Goal: Entertainment & Leisure: Consume media (video, audio)

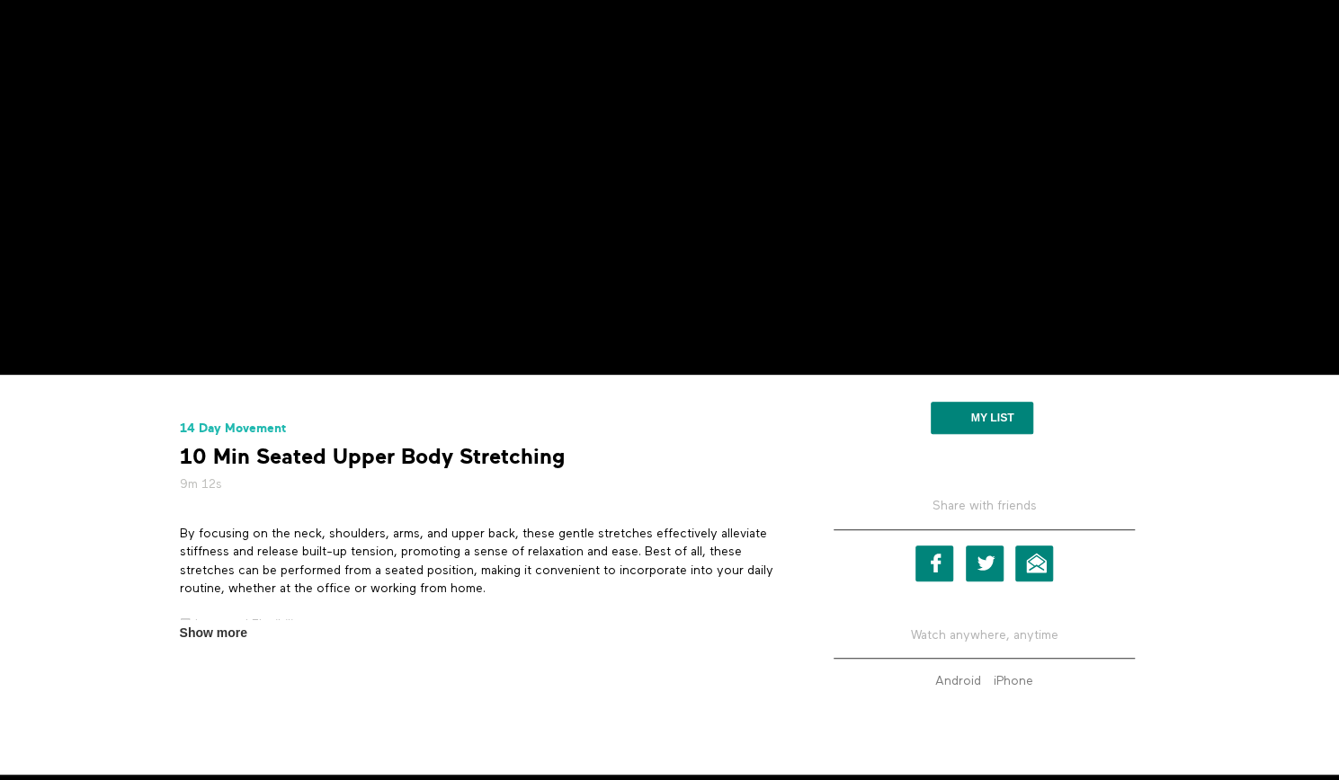
scroll to position [373, 0]
